Goal: Entertainment & Leisure: Consume media (video, audio)

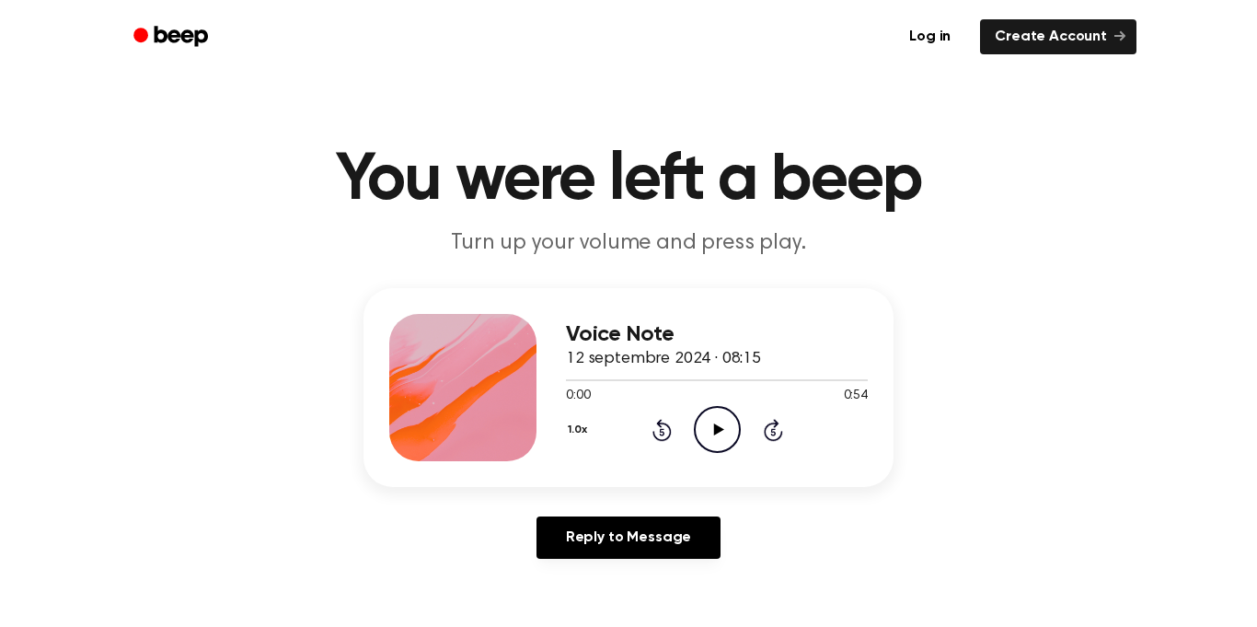
click at [716, 443] on icon "Play Audio" at bounding box center [717, 429] width 47 height 47
click at [703, 435] on icon "Pause Audio" at bounding box center [717, 429] width 47 height 47
drag, startPoint x: 769, startPoint y: 368, endPoint x: 607, endPoint y: 376, distance: 162.2
click at [607, 376] on div "Voice Note 12 septembre 2024 · 08:15 0:37 0:54 Your browser does not support th…" at bounding box center [717, 387] width 302 height 147
click at [662, 381] on div at bounding box center [717, 379] width 302 height 15
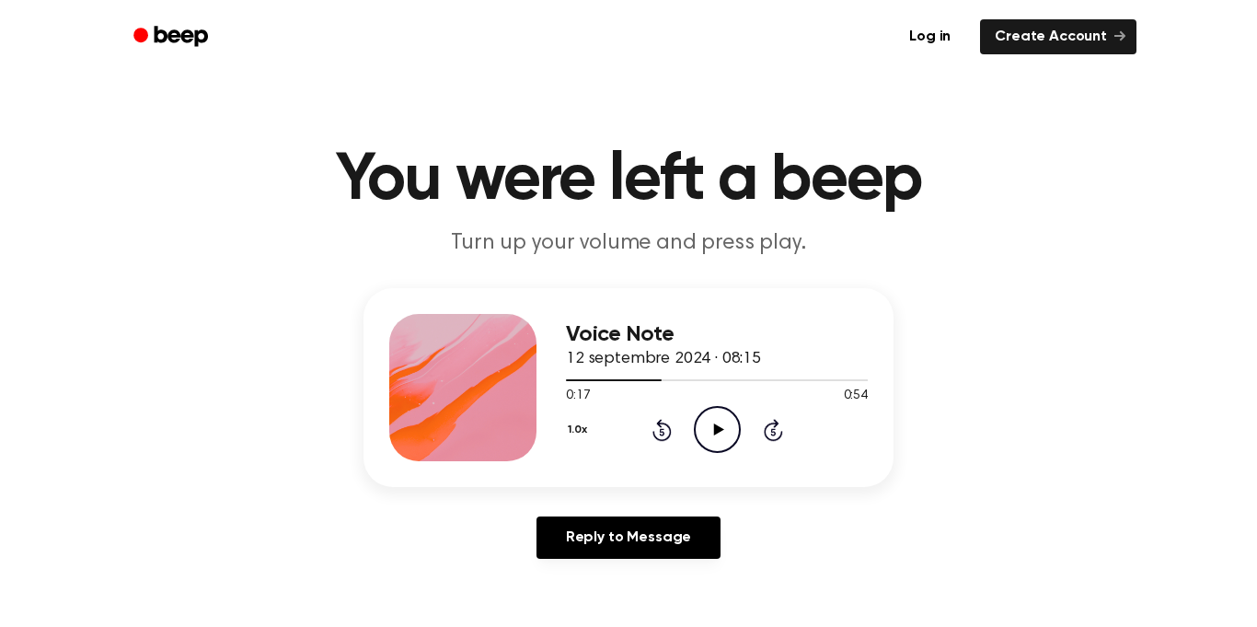
drag, startPoint x: 744, startPoint y: 415, endPoint x: 721, endPoint y: 425, distance: 25.1
click at [739, 423] on div "1.0x Rewind 5 seconds Play Audio Skip 5 seconds" at bounding box center [717, 429] width 302 height 47
click at [709, 426] on icon "Play Audio" at bounding box center [717, 429] width 47 height 47
click at [718, 450] on icon "Play Audio" at bounding box center [717, 429] width 47 height 47
